Goal: Find specific page/section: Locate a particular part of the current website

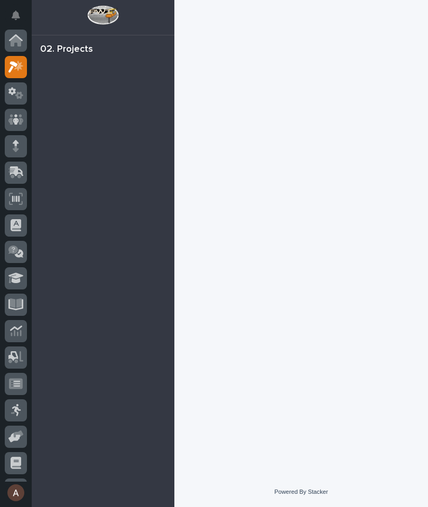
scroll to position [26, 0]
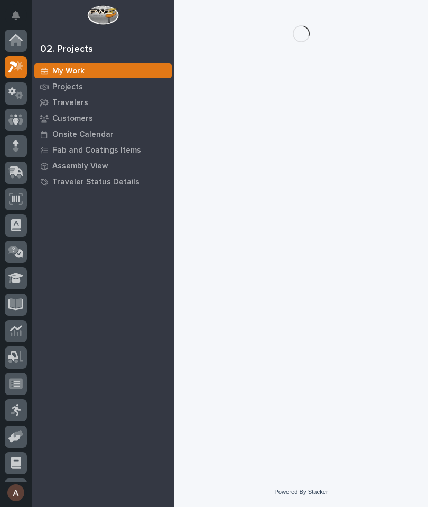
scroll to position [26, 0]
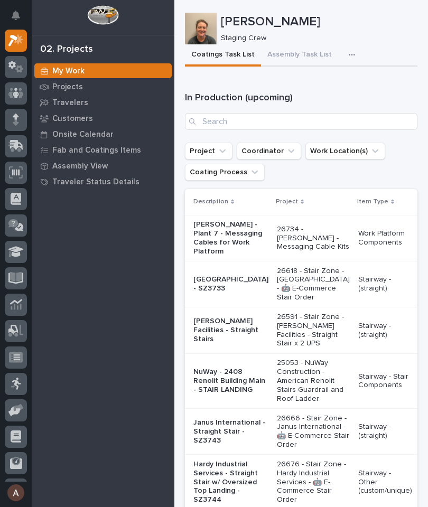
click at [69, 102] on p "Travelers" at bounding box center [70, 103] width 36 height 10
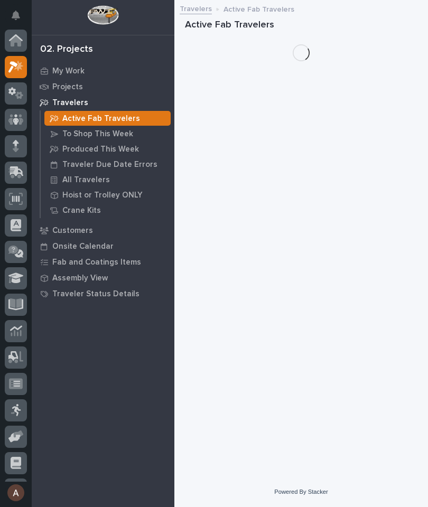
scroll to position [26, 0]
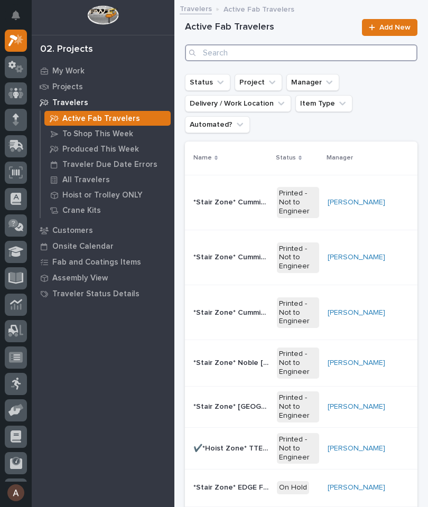
click at [321, 58] on input "Search" at bounding box center [301, 52] width 232 height 17
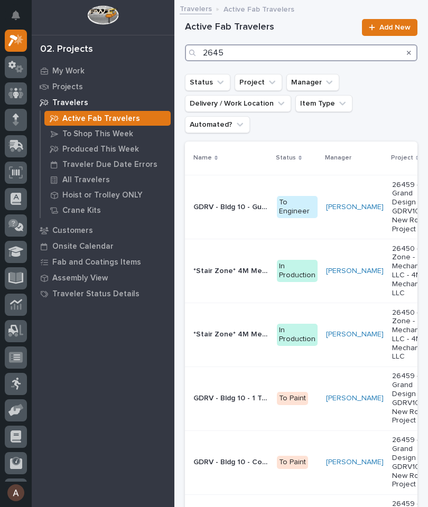
type input "26459"
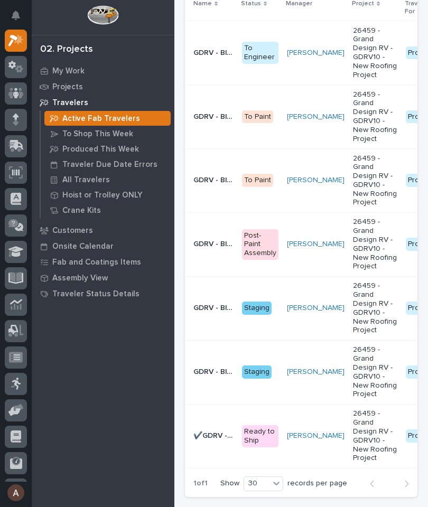
scroll to position [154, 0]
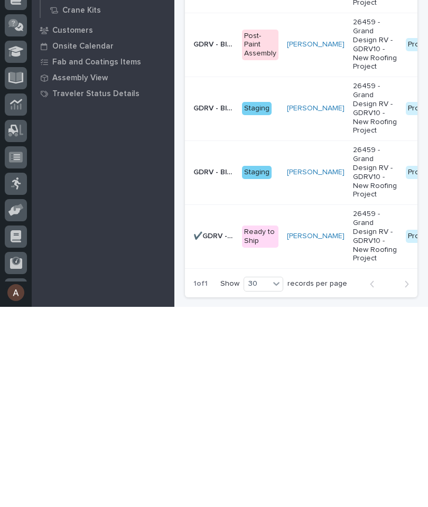
click at [212, 430] on p "✔️GDRV - Bldg 10 - Guard Rail Lower Level" at bounding box center [214, 435] width 42 height 11
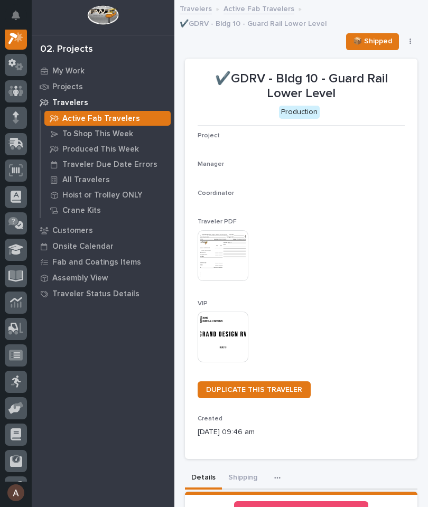
scroll to position [26, 0]
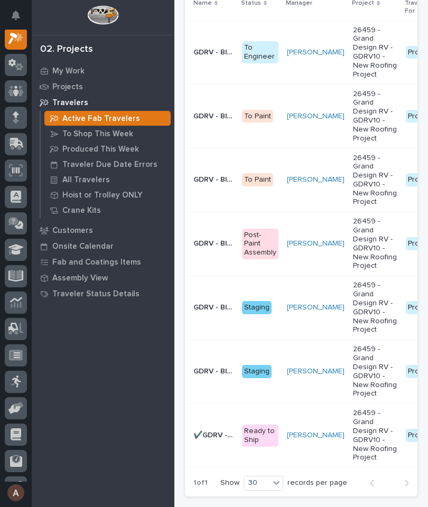
scroll to position [154, 0]
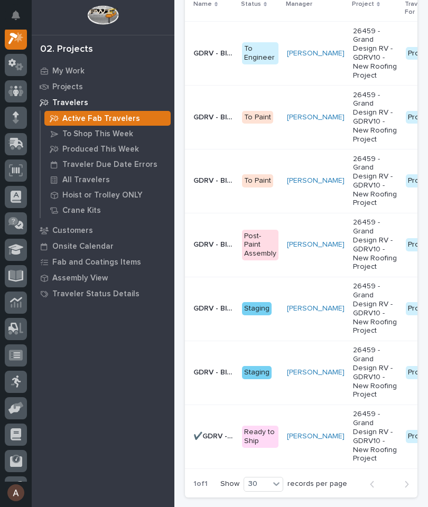
click at [218, 366] on p "GDRV - Bldg 10 - Runway Extensions" at bounding box center [214, 371] width 42 height 11
